Goal: Information Seeking & Learning: Learn about a topic

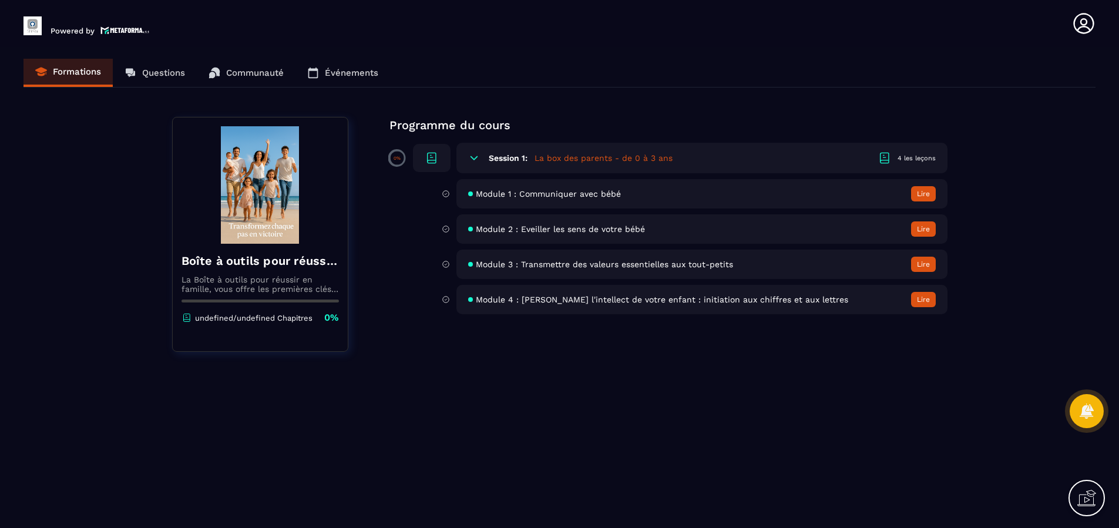
click at [921, 193] on button "Lire" at bounding box center [923, 193] width 25 height 15
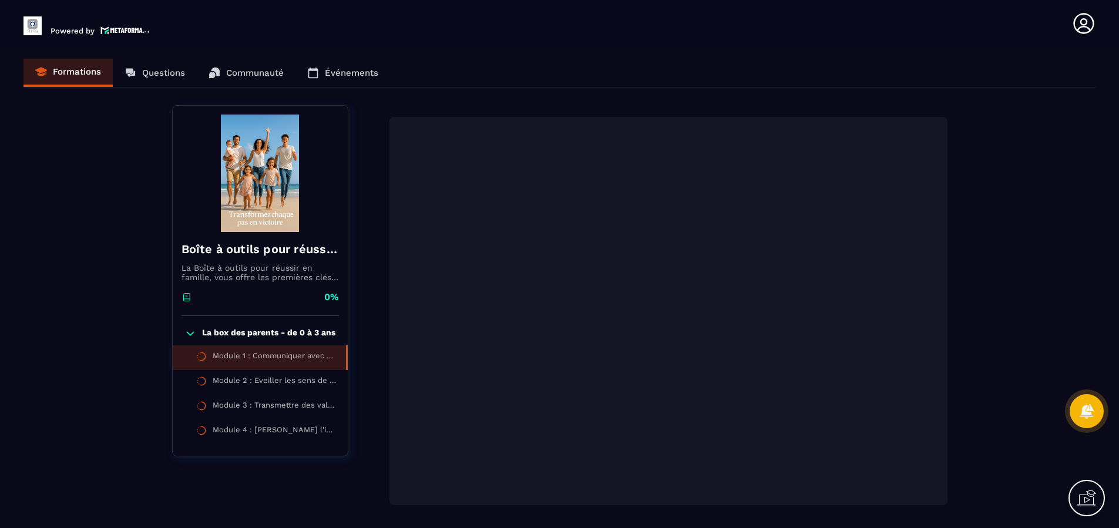
click at [147, 71] on div "Formations Questions Communauté Événements" at bounding box center [559, 73] width 1072 height 29
click at [149, 73] on div "Formations Questions Communauté Événements" at bounding box center [559, 73] width 1072 height 29
click at [93, 76] on div "Formations Questions Communauté Événements" at bounding box center [559, 73] width 1072 height 29
click at [191, 336] on icon at bounding box center [190, 334] width 12 height 12
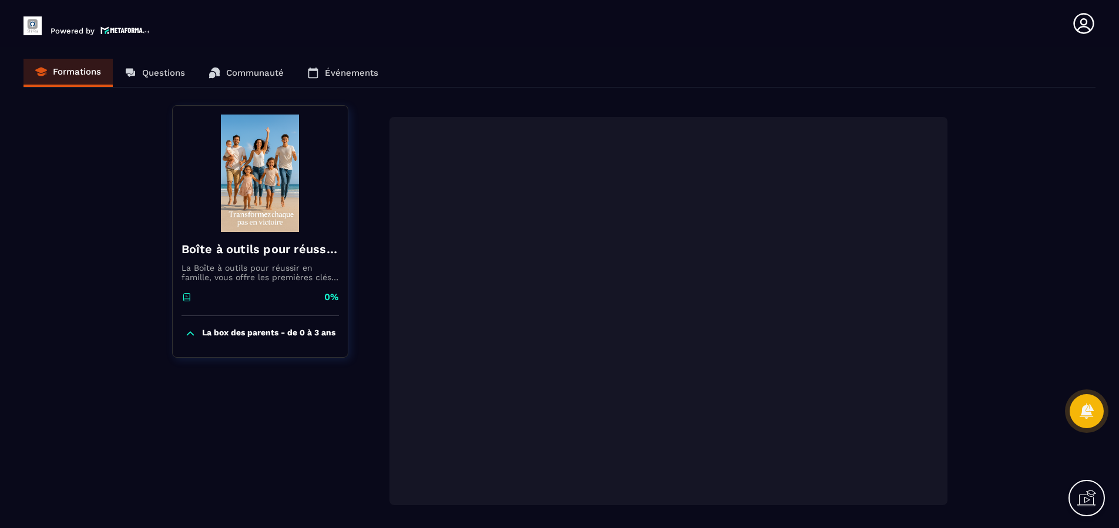
click at [191, 336] on icon at bounding box center [190, 334] width 12 height 12
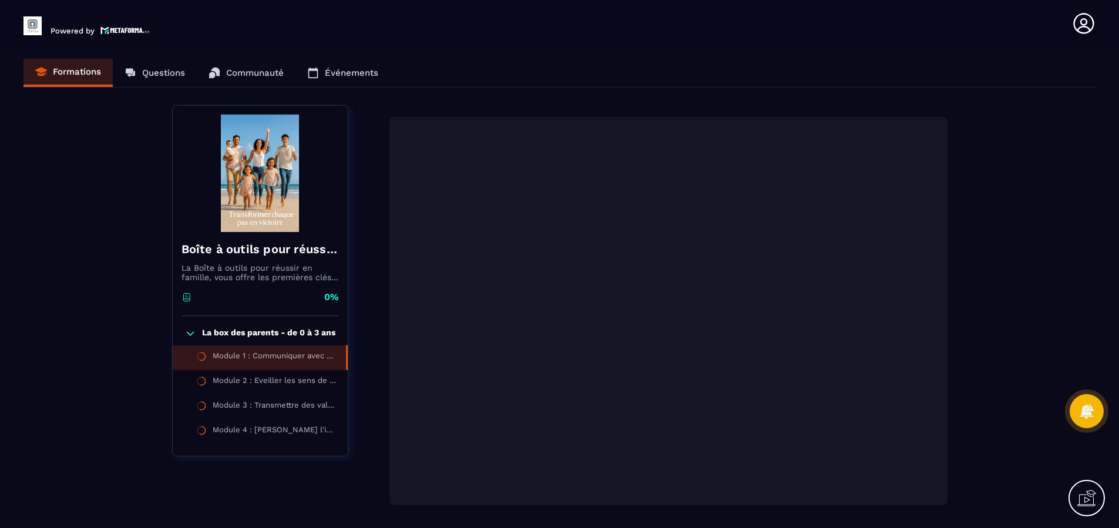
click at [245, 300] on div "0%" at bounding box center [259, 303] width 157 height 25
click at [180, 81] on div "Formations Questions Communauté Événements" at bounding box center [559, 73] width 1072 height 29
click at [179, 78] on div "Formations Questions Communauté Événements" at bounding box center [559, 73] width 1072 height 29
click at [373, 75] on div "Formations Questions Communauté Événements" at bounding box center [559, 73] width 1072 height 29
click at [341, 72] on div "Formations Questions Communauté Événements" at bounding box center [559, 73] width 1072 height 29
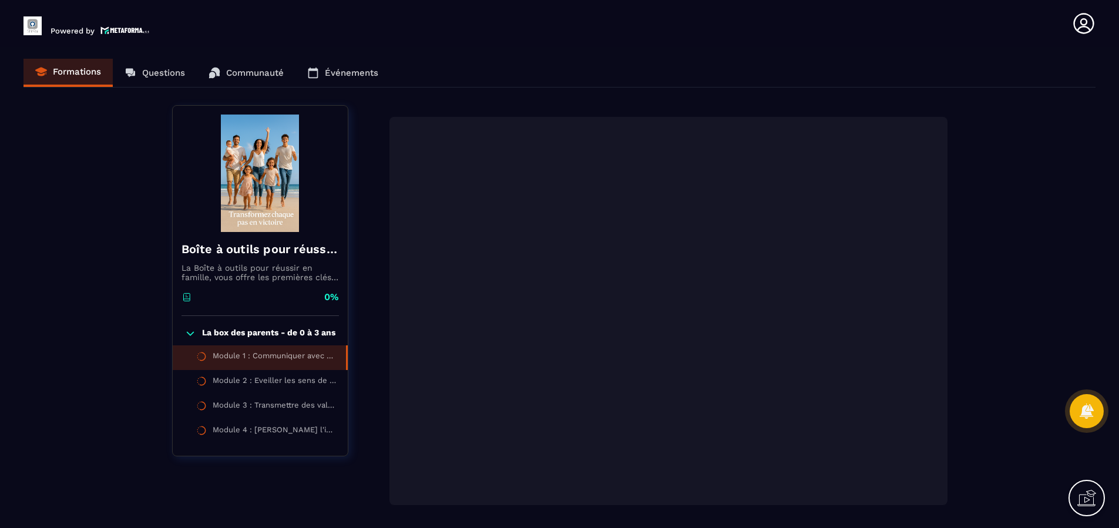
click at [260, 68] on div "Formations Questions Communauté Événements" at bounding box center [559, 73] width 1072 height 29
click at [188, 72] on div "Formations Questions Communauté Événements" at bounding box center [559, 73] width 1072 height 29
click at [59, 35] on header "Powered by Didier Baude didier@shinrai.fr Formations Questions Communauté Événe…" at bounding box center [559, 23] width 1119 height 47
click at [39, 29] on img at bounding box center [32, 25] width 18 height 19
click at [248, 79] on div "Formations Questions Communauté Événements" at bounding box center [559, 73] width 1072 height 29
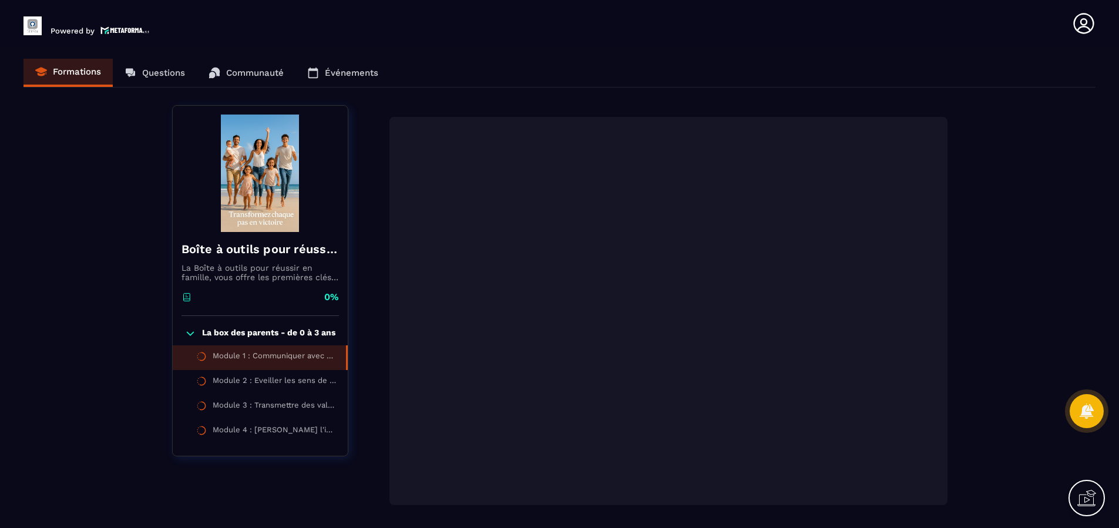
click at [272, 76] on div "Formations Questions Communauté Événements" at bounding box center [559, 73] width 1072 height 29
click at [334, 78] on div "Formations Questions Communauté Événements" at bounding box center [559, 73] width 1072 height 29
click at [1086, 504] on icon at bounding box center [1086, 498] width 19 height 19
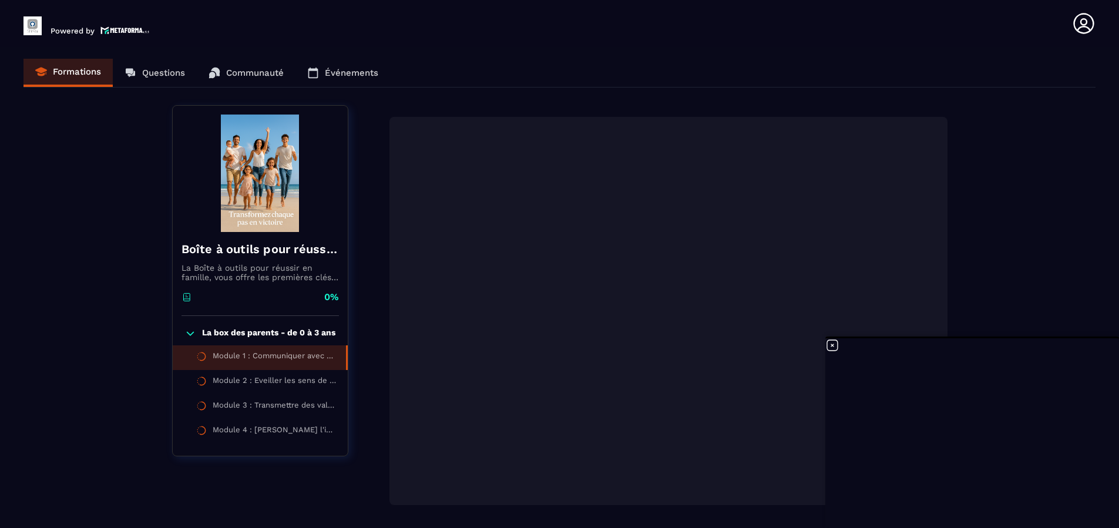
click at [836, 348] on icon at bounding box center [832, 345] width 14 height 14
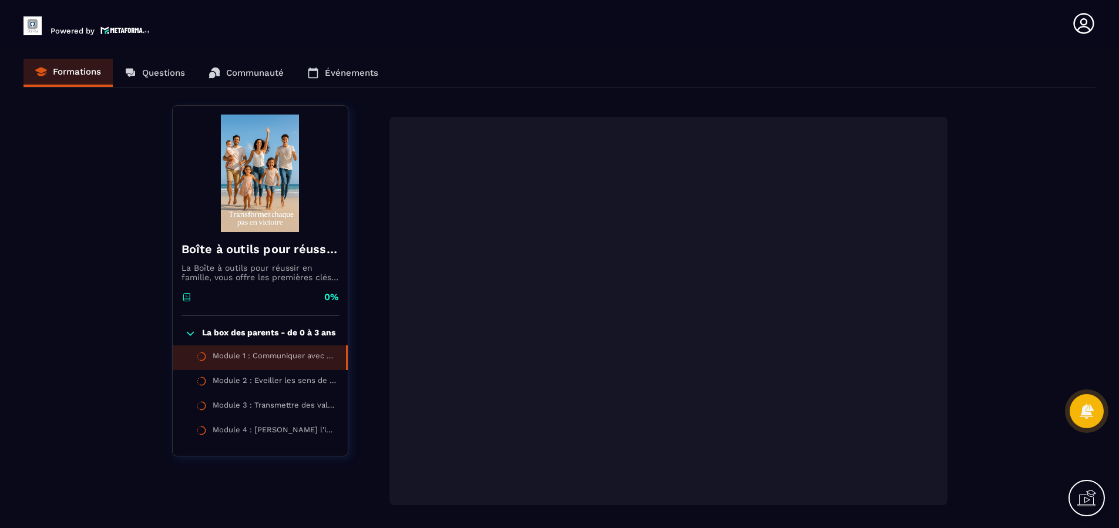
click at [157, 65] on div "Formations Questions Communauté Événements" at bounding box center [559, 73] width 1072 height 29
